Goal: Understand process/instructions: Learn about a topic

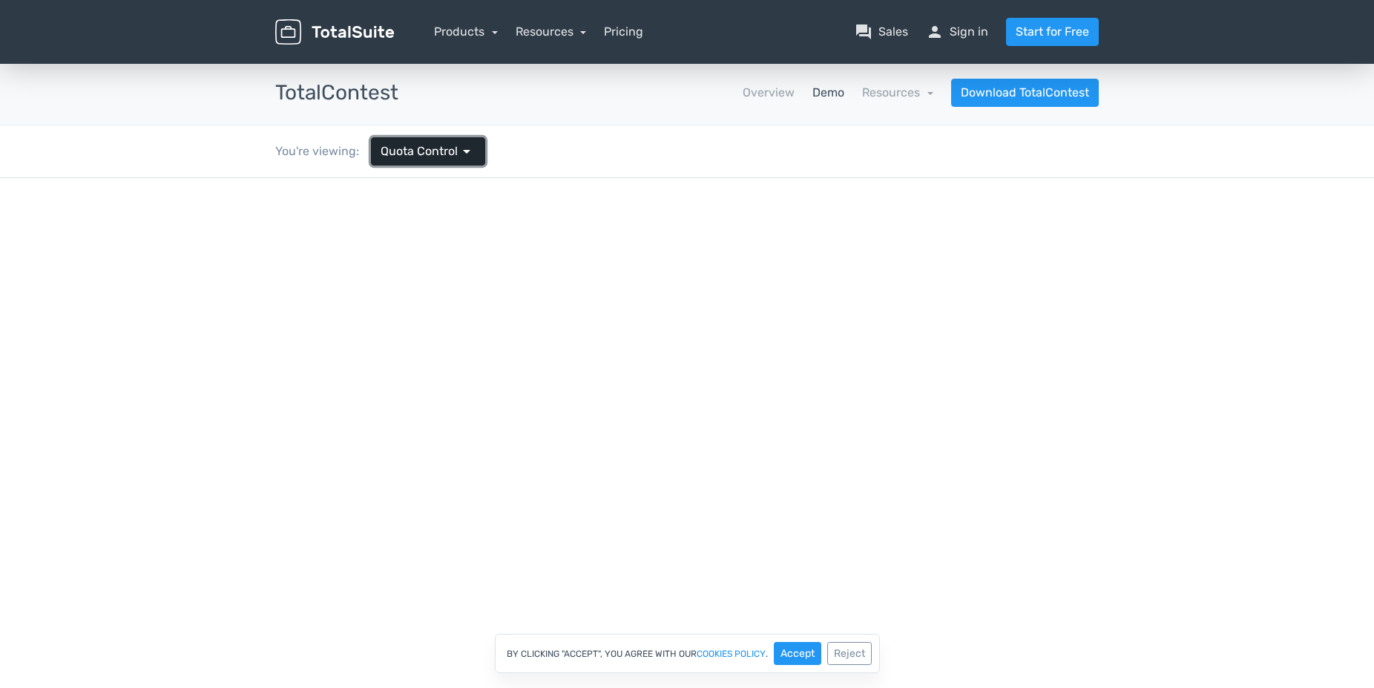
click at [440, 147] on span "Quota Control" at bounding box center [419, 151] width 77 height 18
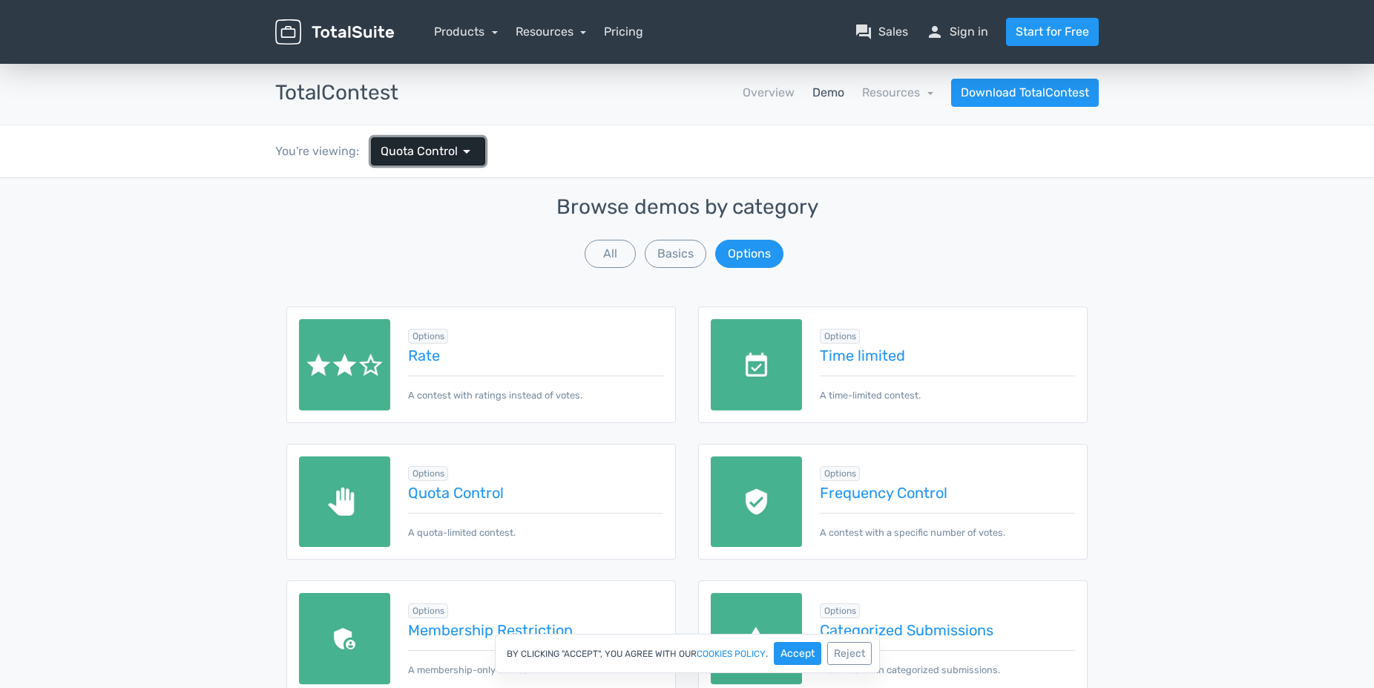
click at [437, 145] on span "Quota Control" at bounding box center [419, 151] width 77 height 18
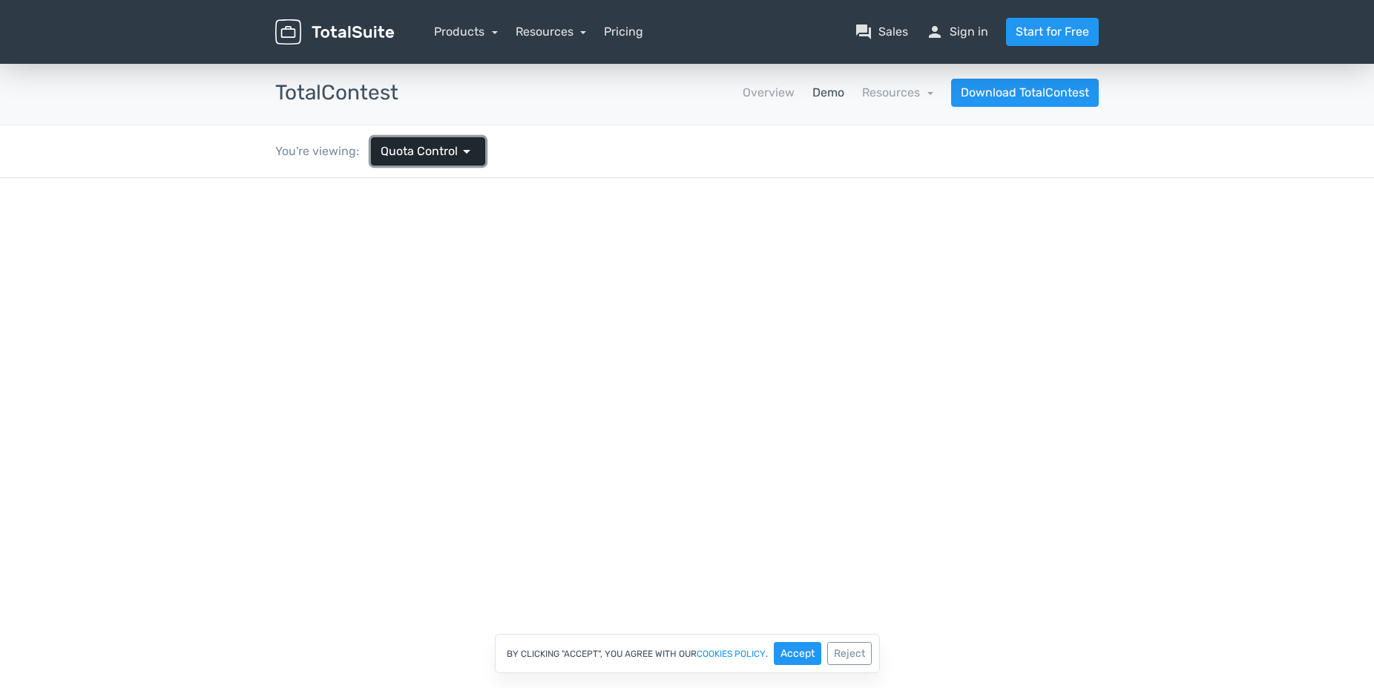
click at [437, 145] on span "Quota Control" at bounding box center [419, 151] width 77 height 18
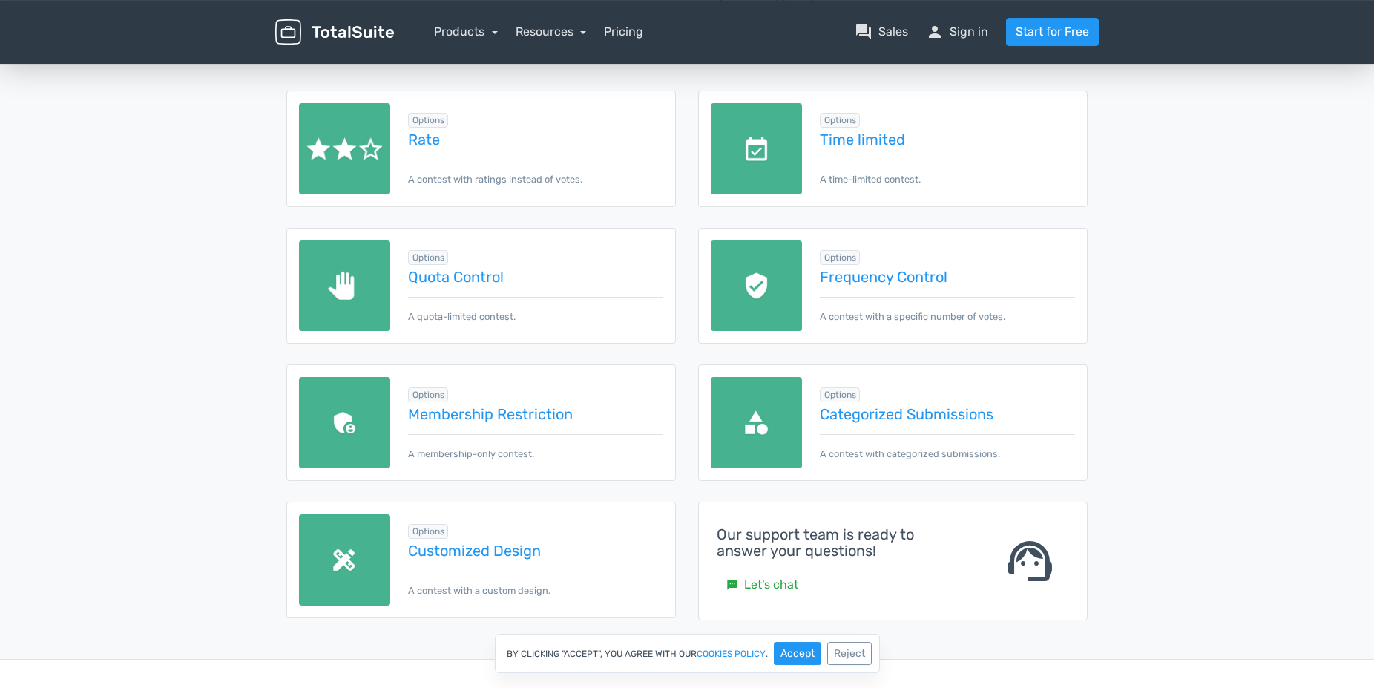
scroll to position [227, 0]
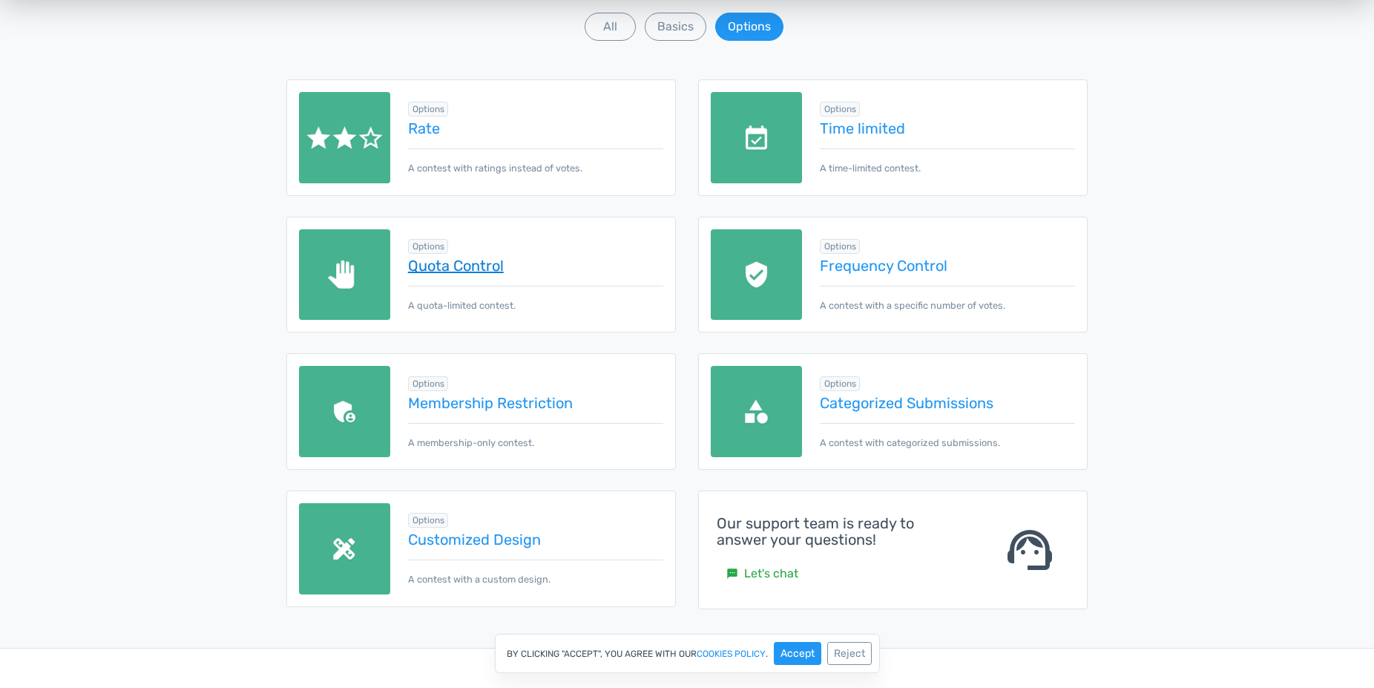
click at [468, 260] on link "Quota Control" at bounding box center [535, 265] width 255 height 16
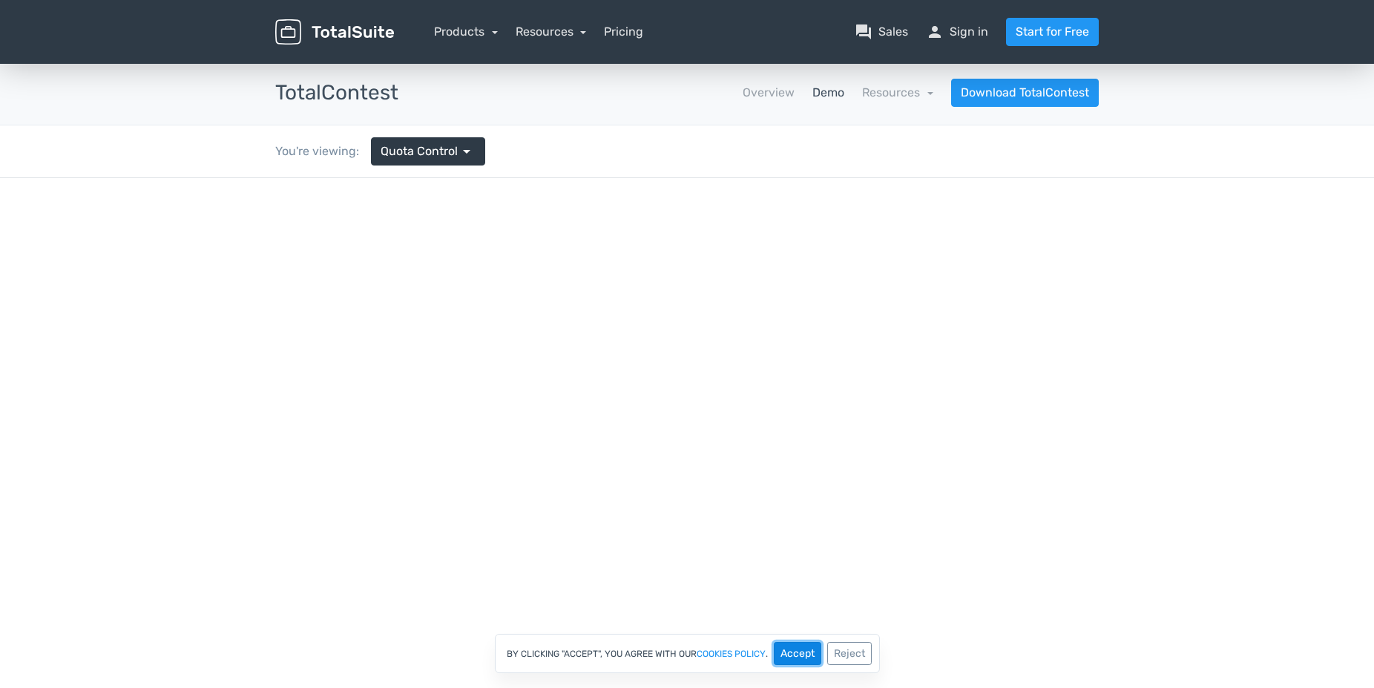
click at [809, 657] on button "Accept" at bounding box center [797, 653] width 47 height 23
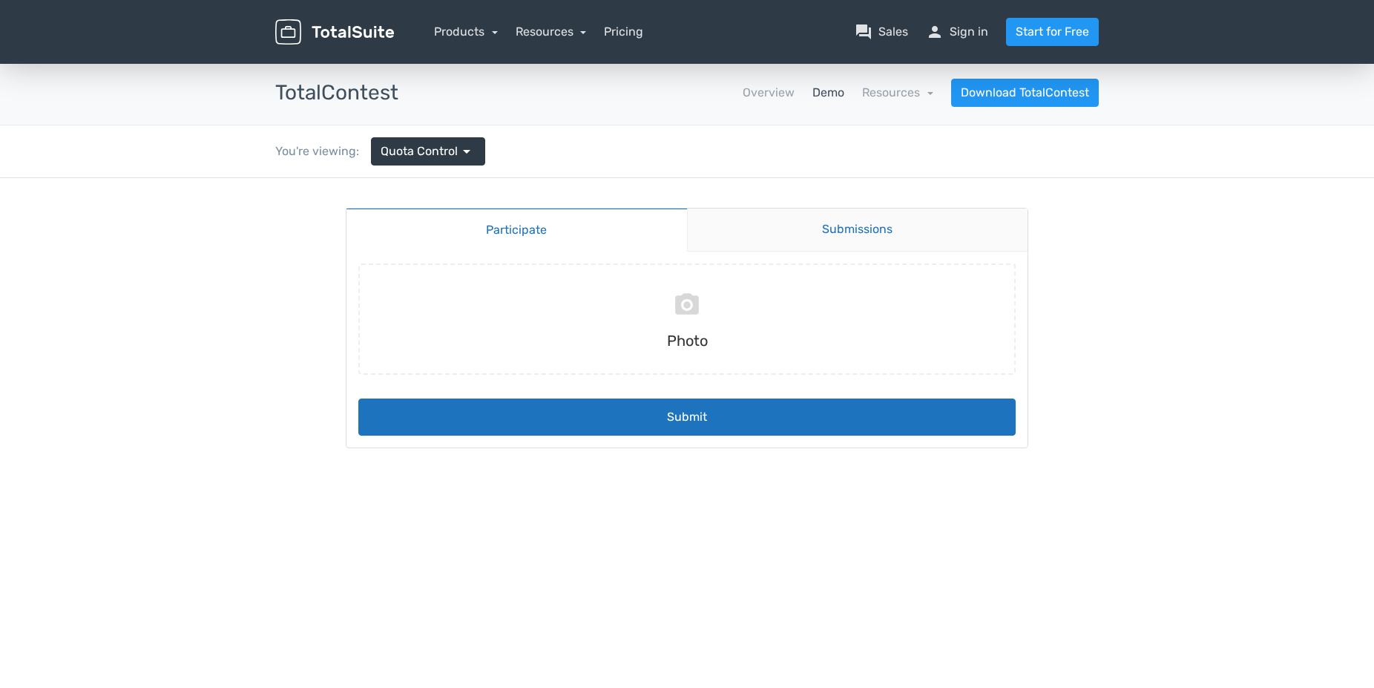
click at [813, 236] on link "Submissions" at bounding box center [857, 229] width 341 height 43
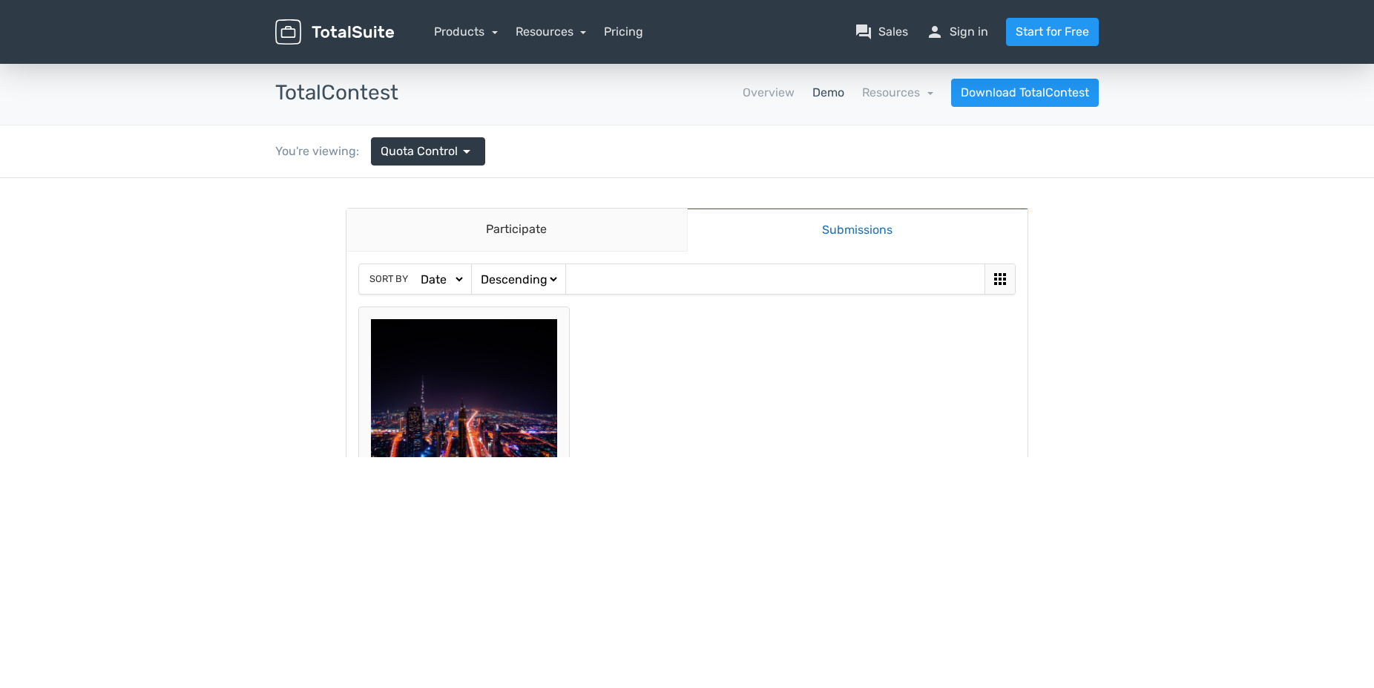
click at [432, 385] on img at bounding box center [464, 412] width 186 height 186
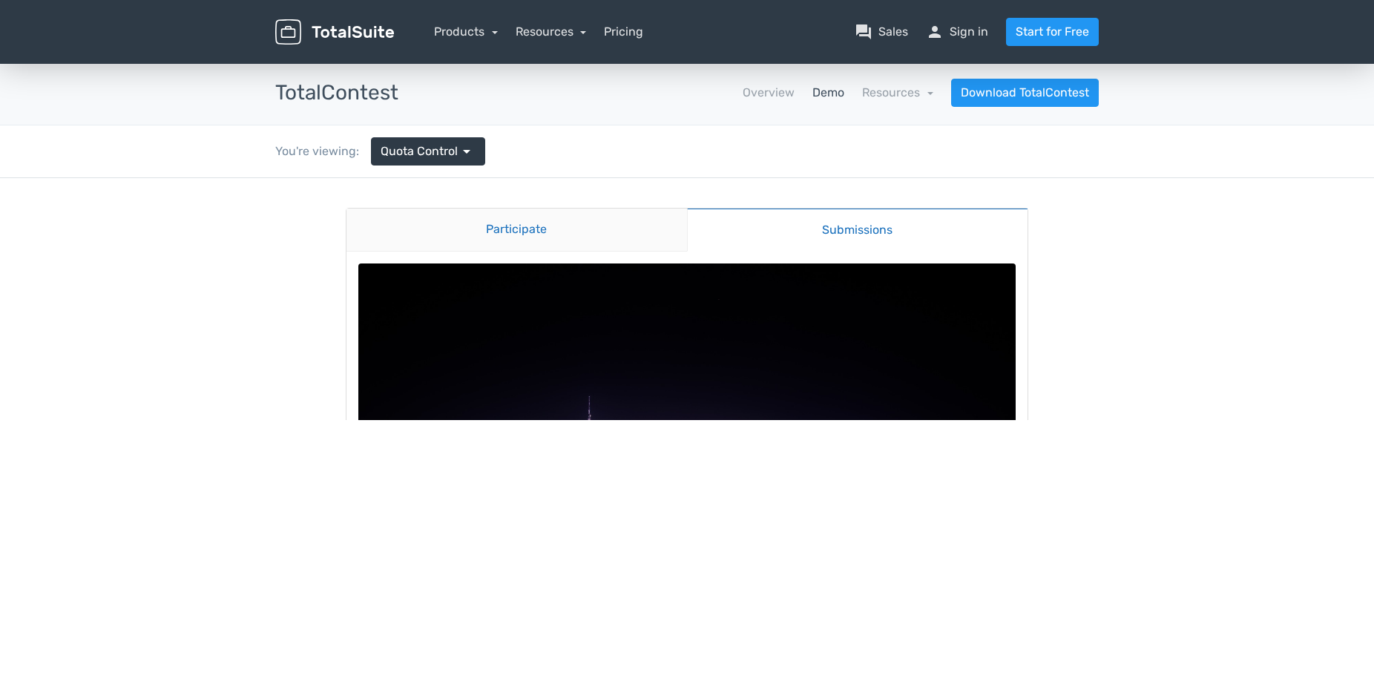
click at [543, 226] on link "Participate" at bounding box center [516, 229] width 341 height 43
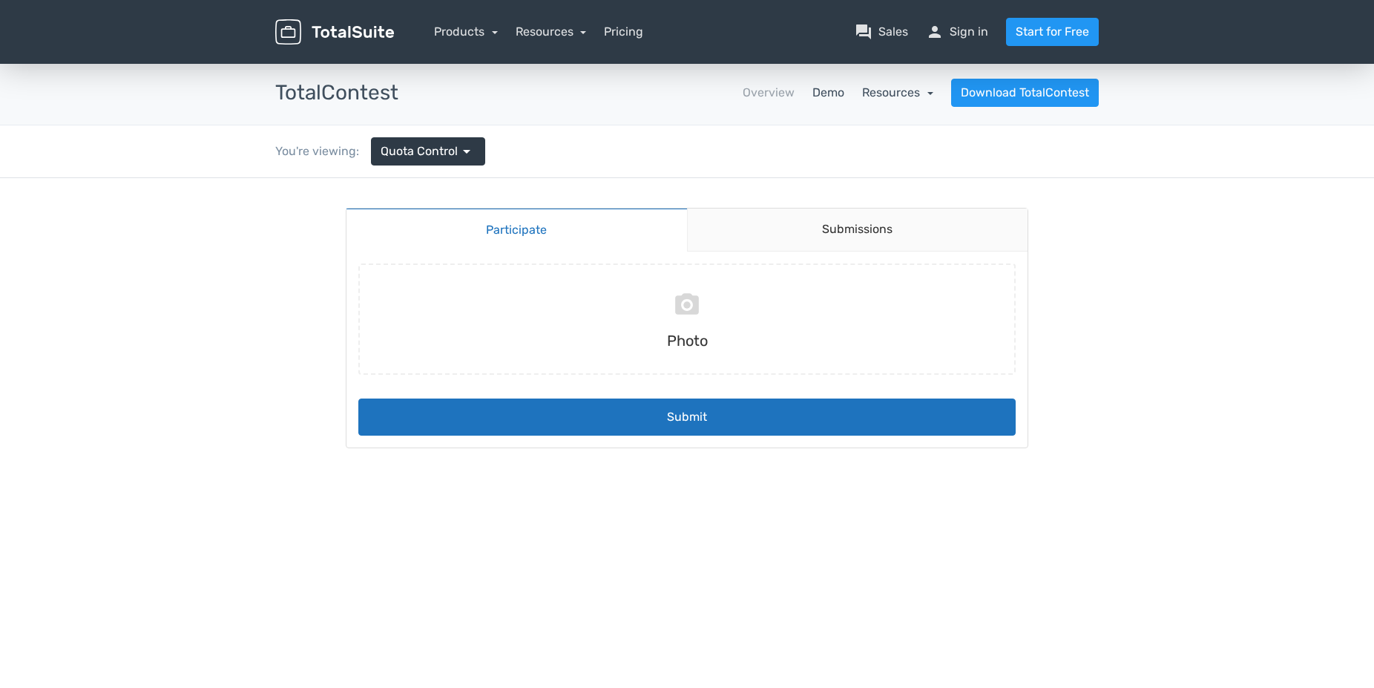
click at [907, 88] on link "Resources" at bounding box center [897, 92] width 71 height 14
